Goal: Task Accomplishment & Management: Manage account settings

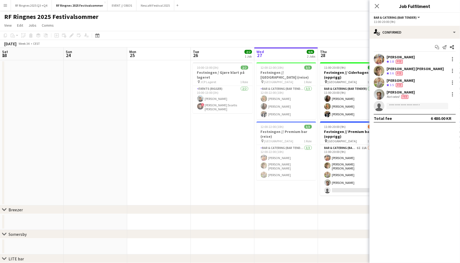
scroll to position [0, 127]
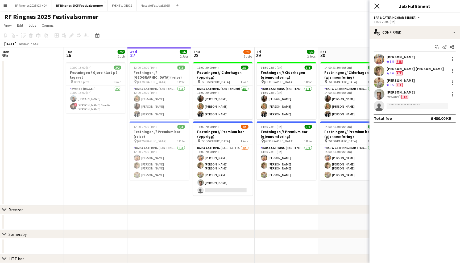
click at [377, 7] on icon "Close pop-in" at bounding box center [377, 5] width 5 height 5
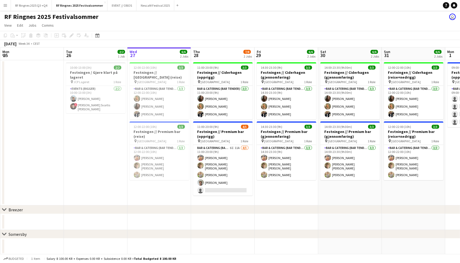
click at [356, 14] on div "RF Ringnes 2025 Festivalsommer user" at bounding box center [230, 16] width 460 height 10
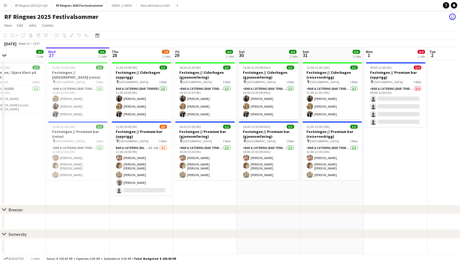
scroll to position [0, 214]
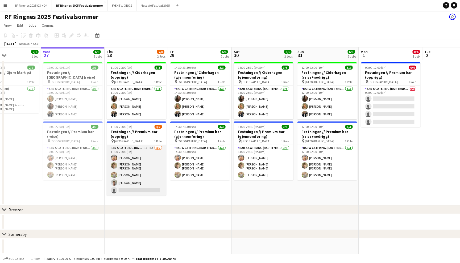
click at [136, 168] on app-card-role "Bar & Catering (Bar Tender) 6I 11A [DATE] 11:00-20:00 (9h) [PERSON_NAME] [PERSO…" at bounding box center [137, 170] width 60 height 51
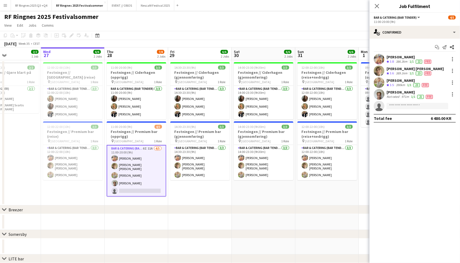
click at [383, 93] on app-user-avatar at bounding box center [379, 94] width 11 height 11
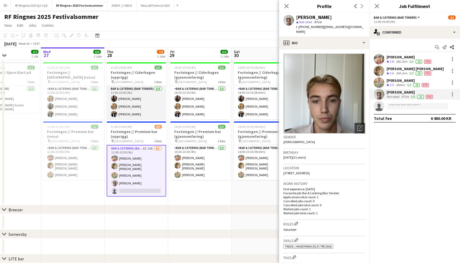
click at [141, 103] on app-card-role "Bar & Catering (Bar Tender) [DATE] 11:00-20:00 (9h) [PERSON_NAME] Tuva Berglihn…" at bounding box center [137, 103] width 60 height 34
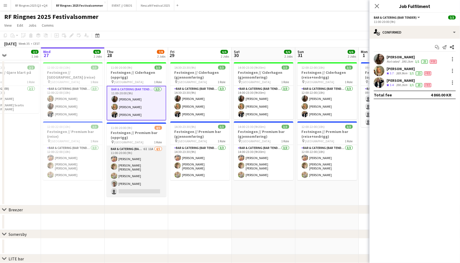
click at [133, 164] on app-card-role "Bar & Catering (Bar Tender) 6I 11A [DATE] 11:00-20:00 (9h) [PERSON_NAME] [PERSO…" at bounding box center [137, 171] width 60 height 51
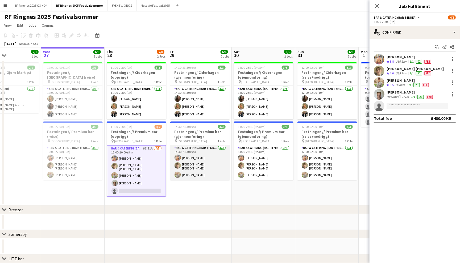
click at [189, 161] on app-card-role "Bar & Catering (Bar Tender) [DATE] 14:30-23:30 (9h) [PERSON_NAME] [PERSON_NAME]…" at bounding box center [200, 162] width 60 height 35
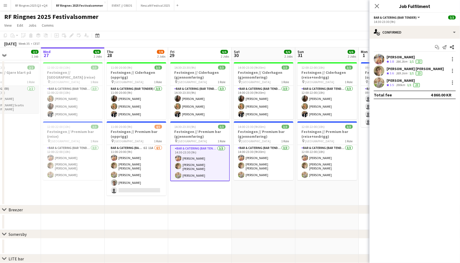
click at [27, 98] on app-card-role "Events (Rigger) [DATE] 10:00-13:00 (3h) [PERSON_NAME] ! [PERSON_NAME] Svartis […" at bounding box center [9, 99] width 60 height 27
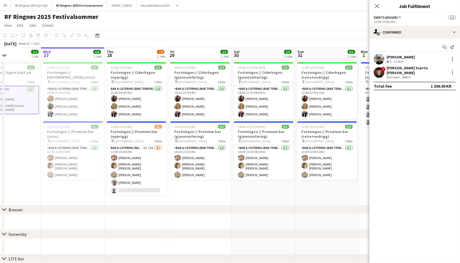
click at [380, 67] on app-user-avatar at bounding box center [379, 72] width 11 height 11
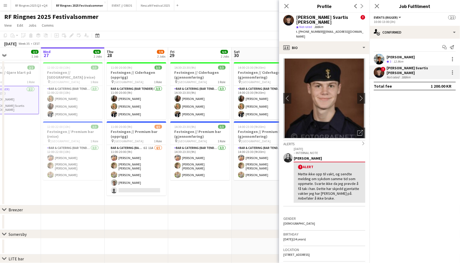
click at [379, 56] on app-user-avatar at bounding box center [379, 59] width 11 height 11
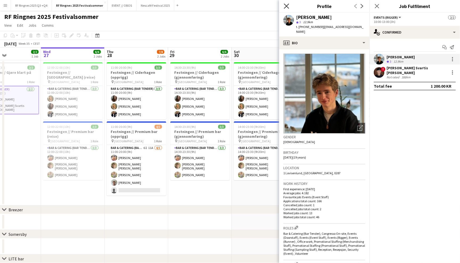
click at [285, 4] on icon at bounding box center [286, 5] width 5 height 5
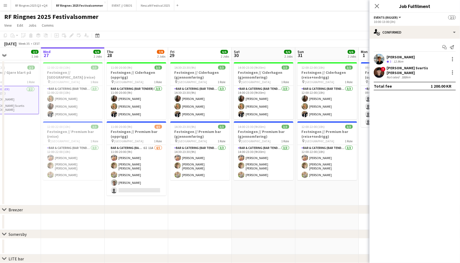
click at [287, 8] on app-navbar "Menu Boards Boards Boards All jobs Status Workforce Workforce My Workforce Recr…" at bounding box center [230, 5] width 460 height 11
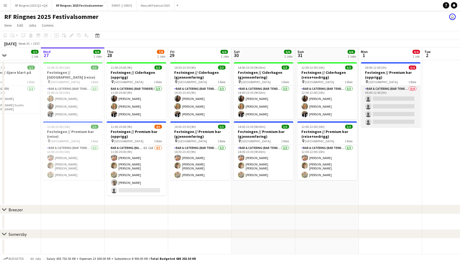
click at [379, 116] on app-card-role "Bar & Catering (Bar Tender) 0/4 09:00-12:00 (3h) single-neutral-actions single-…" at bounding box center [391, 106] width 60 height 41
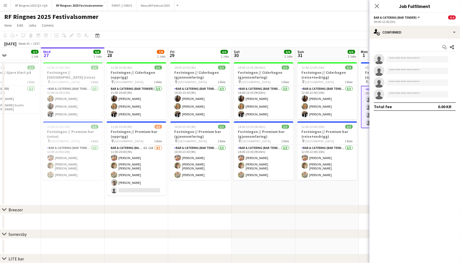
click at [270, 50] on app-board-header-date "Sat 30 6/6 2 Jobs" at bounding box center [264, 53] width 64 height 13
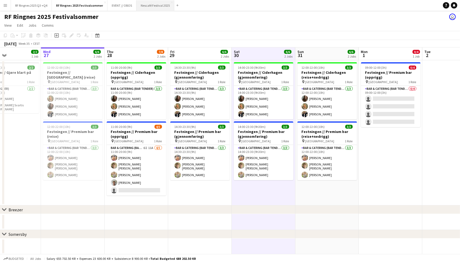
click at [154, 7] on button "Nescafé Festival 2025 Close" at bounding box center [156, 5] width 38 height 10
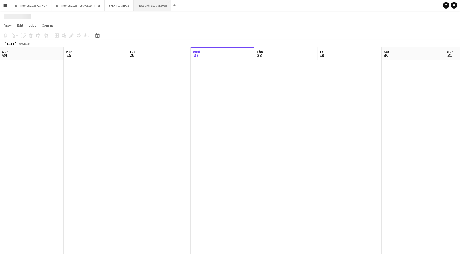
scroll to position [0, 127]
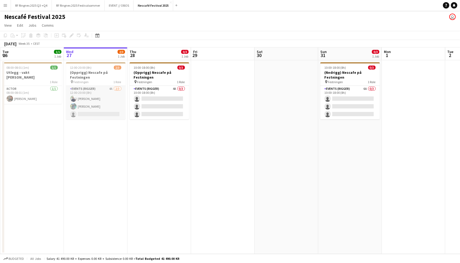
click at [97, 101] on app-card-role "Events (Rigger) 4A [DATE] 12:00-20:00 (8h) [PERSON_NAME] [PERSON_NAME] single-n…" at bounding box center [96, 103] width 60 height 34
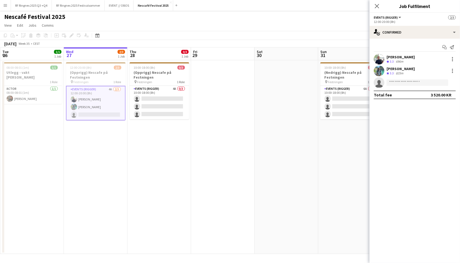
click at [379, 70] on app-user-avatar at bounding box center [379, 71] width 11 height 11
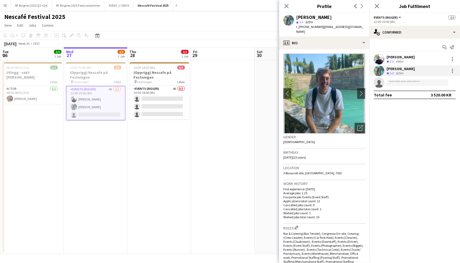
click at [378, 57] on app-user-avatar at bounding box center [379, 59] width 11 height 11
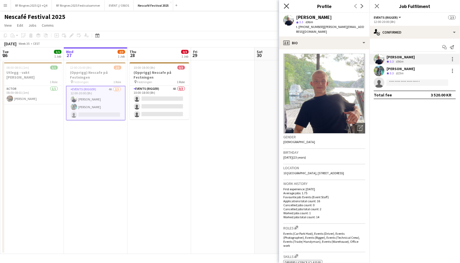
click at [289, 8] on icon "Close pop-in" at bounding box center [286, 5] width 5 height 5
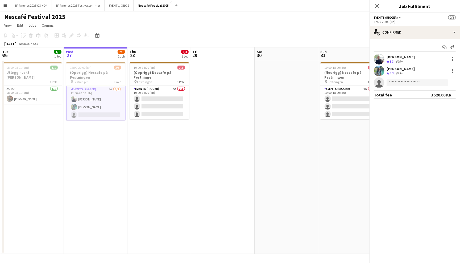
click at [279, 13] on div "Nescafé Festival 2025 user" at bounding box center [230, 16] width 460 height 10
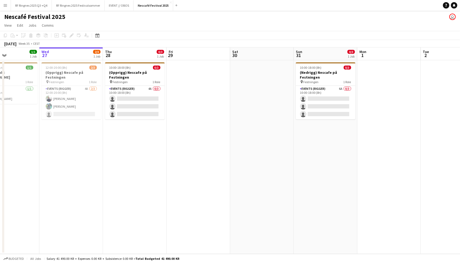
scroll to position [0, 137]
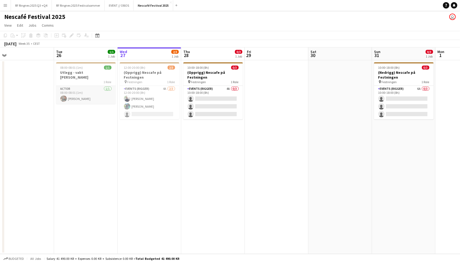
click at [84, 92] on app-card-role "Actor [DATE] 08:00-08:01 (1m) [PERSON_NAME]" at bounding box center [86, 95] width 60 height 18
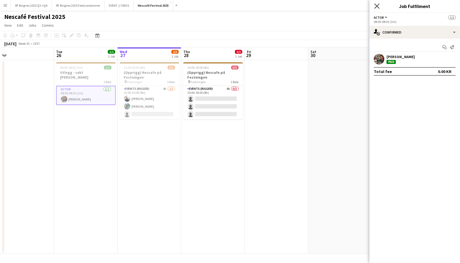
click at [375, 5] on icon "Close pop-in" at bounding box center [377, 5] width 5 height 5
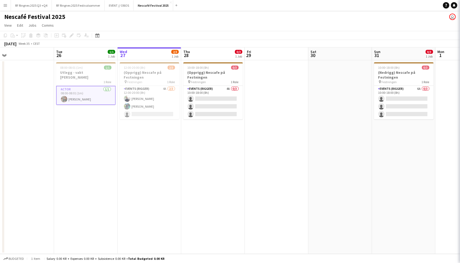
click at [333, 73] on app-date-cell at bounding box center [341, 157] width 64 height 194
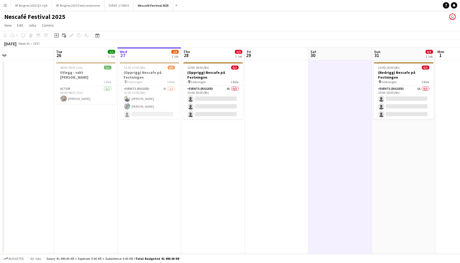
click at [335, 27] on app-page-menu "View Day view expanded Day view collapsed Month view Date picker Jump to [DATE]…" at bounding box center [230, 26] width 460 height 10
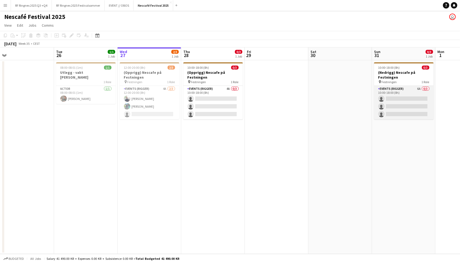
click at [396, 103] on app-card-role "Events (Rigger) 6A 0/3 10:00-18:00 (8h) single-neutral-actions single-neutral-a…" at bounding box center [404, 103] width 60 height 34
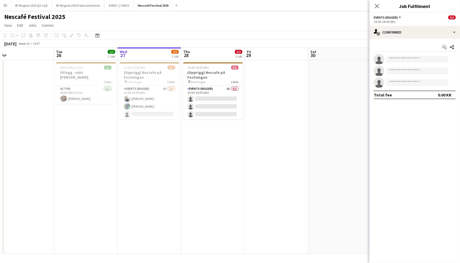
click at [317, 26] on app-page-menu "View Day view expanded Day view collapsed Month view Date picker Jump to [DATE]…" at bounding box center [230, 26] width 460 height 10
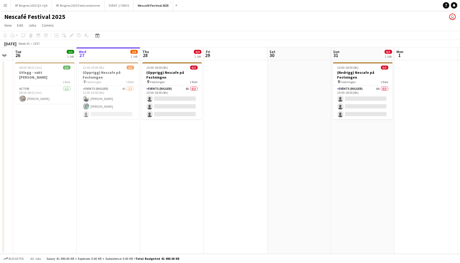
scroll to position [0, 181]
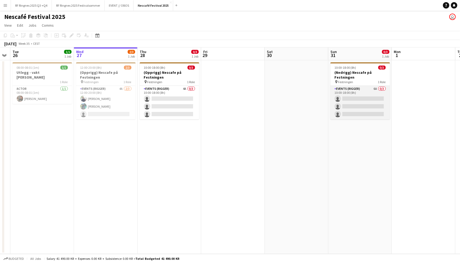
click at [370, 95] on app-card-role "Events (Rigger) 6A 0/3 10:00-18:00 (8h) single-neutral-actions single-neutral-a…" at bounding box center [361, 103] width 60 height 34
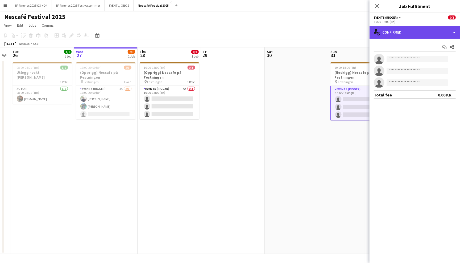
click at [412, 29] on div "single-neutral-actions-check-2 Confirmed" at bounding box center [415, 32] width 91 height 13
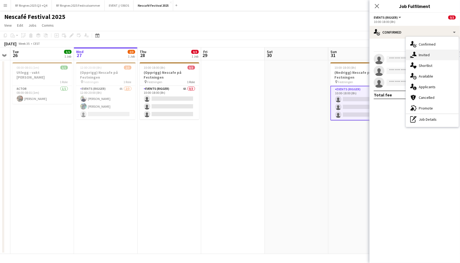
click at [433, 54] on div "single-neutral-actions-share-1 Invited" at bounding box center [432, 55] width 53 height 11
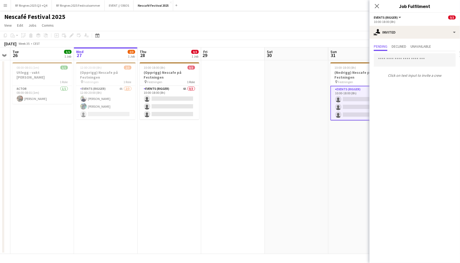
click at [374, 10] on div "Close pop-in" at bounding box center [377, 6] width 15 height 12
click at [375, 9] on div "Close pop-in" at bounding box center [377, 6] width 15 height 12
click at [377, 8] on icon "Close pop-in" at bounding box center [377, 5] width 5 height 5
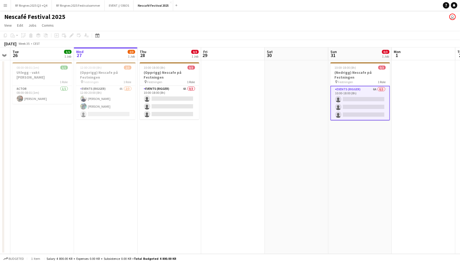
click at [371, 20] on div "Nescafé Festival 2025 user" at bounding box center [230, 16] width 460 height 10
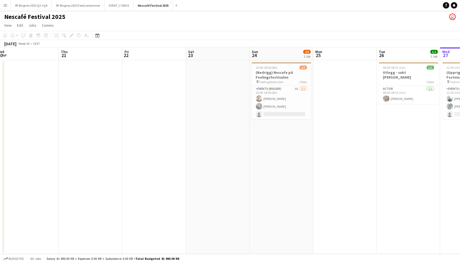
scroll to position [0, 133]
click at [276, 104] on app-card-role "Events (Rigger) 6A [DATE] 10:00-18:00 (8h) [PERSON_NAME] [PERSON_NAME] Rudolfse…" at bounding box center [281, 103] width 60 height 34
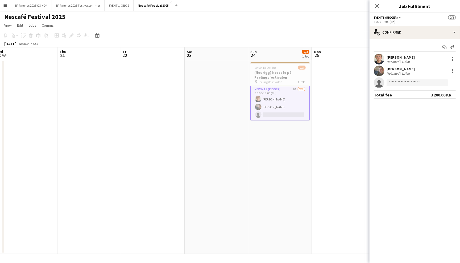
click at [378, 55] on app-user-avatar at bounding box center [379, 59] width 11 height 11
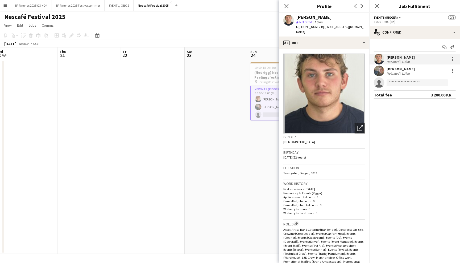
click at [378, 70] on app-user-avatar at bounding box center [379, 71] width 11 height 11
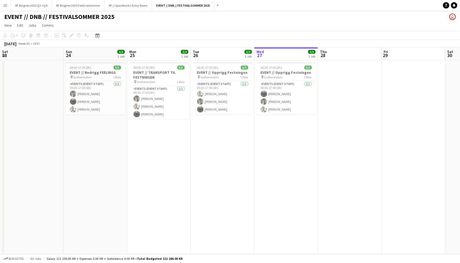
scroll to position [0, 120]
